Goal: Go to known website: Access a specific website the user already knows

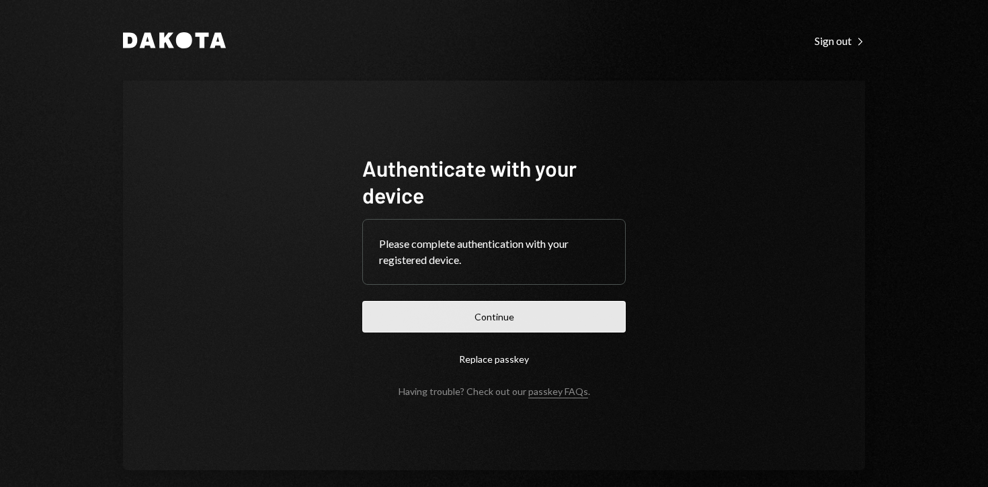
click at [499, 314] on button "Continue" at bounding box center [493, 317] width 263 height 32
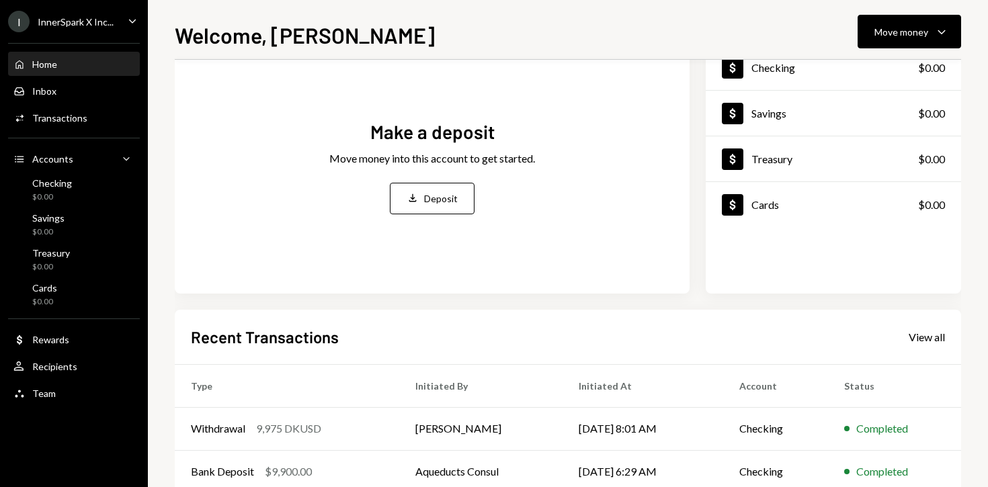
scroll to position [259, 0]
